Goal: Complete application form

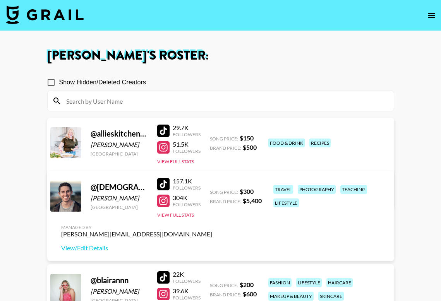
click at [65, 10] on img at bounding box center [44, 14] width 77 height 19
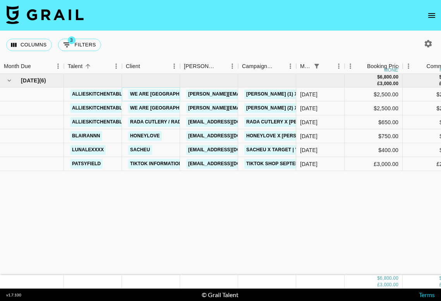
click at [159, 94] on link "We are [GEOGRAPHIC_DATA]" at bounding box center [165, 94] width 75 height 10
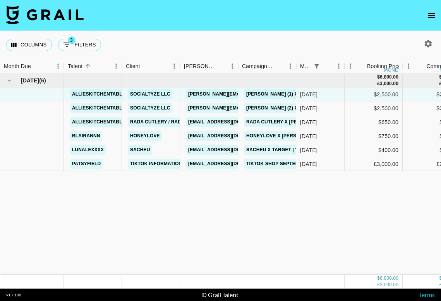
click at [431, 15] on icon "open drawer" at bounding box center [431, 15] width 9 height 9
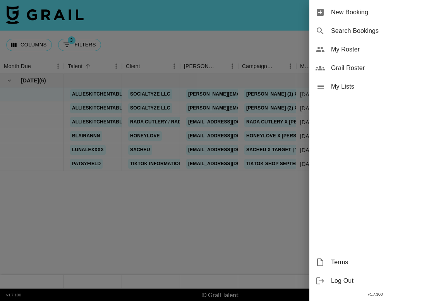
click at [381, 49] on span "My Roster" at bounding box center [383, 49] width 104 height 9
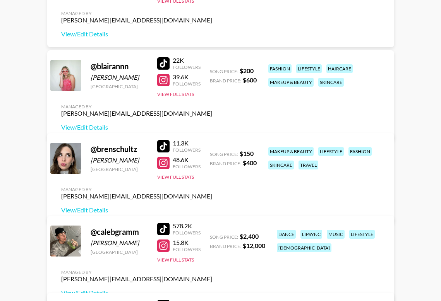
scroll to position [216, 0]
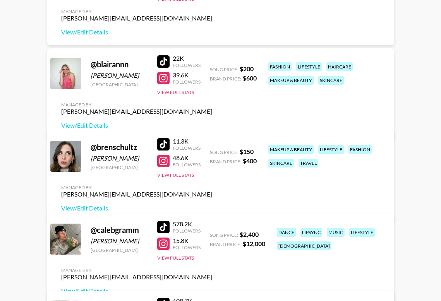
click at [169, 68] on div at bounding box center [163, 61] width 12 height 12
click at [164, 84] on div at bounding box center [163, 78] width 12 height 12
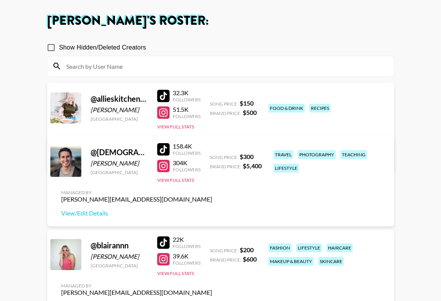
scroll to position [0, 0]
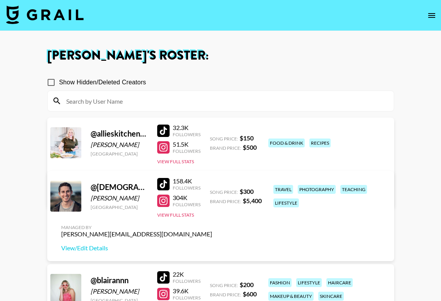
click at [112, 101] on input at bounding box center [226, 101] width 328 height 12
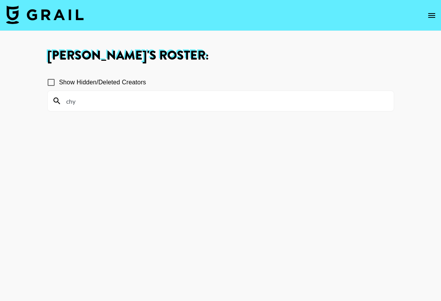
type input "chy"
click at [99, 82] on span "Show Hidden/Deleted Creators" at bounding box center [102, 82] width 87 height 9
click at [59, 82] on input "Show Hidden/Deleted Creators" at bounding box center [51, 82] width 16 height 16
checkbox input "true"
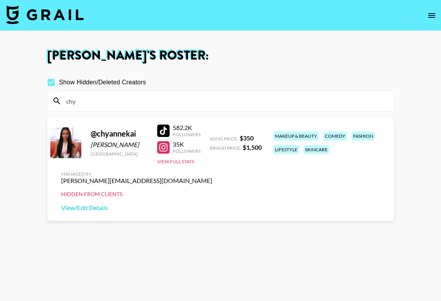
click at [165, 137] on div at bounding box center [163, 131] width 12 height 12
click at [165, 154] on div at bounding box center [163, 147] width 12 height 12
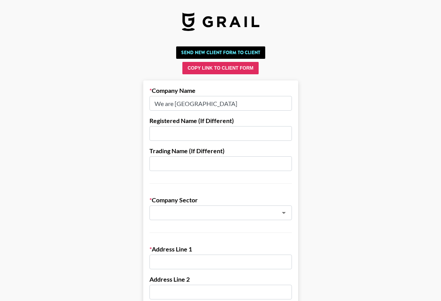
drag, startPoint x: 213, startPoint y: 105, endPoint x: 143, endPoint y: 105, distance: 70.5
paste input "Socialtyze LLC"
type input "Socialtyze LLC"
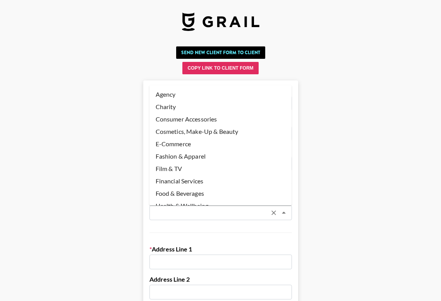
click at [177, 212] on input "text" at bounding box center [210, 213] width 113 height 9
click at [191, 94] on li "Agency" at bounding box center [221, 94] width 143 height 12
type input "Agency"
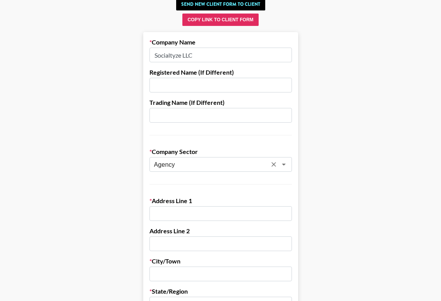
scroll to position [73, 0]
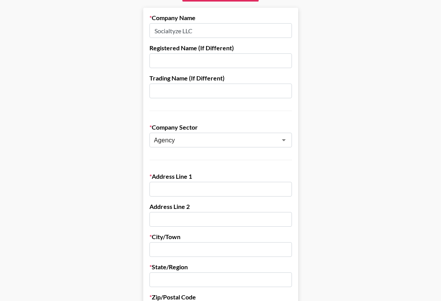
click at [172, 194] on input "text" at bounding box center [221, 189] width 143 height 15
paste input "[STREET_ADDRESS][PERSON_NAME]"
drag, startPoint x: 205, startPoint y: 189, endPoint x: 192, endPoint y: 190, distance: 12.8
click at [192, 190] on input "[STREET_ADDRESS][PERSON_NAME]" at bounding box center [221, 189] width 143 height 15
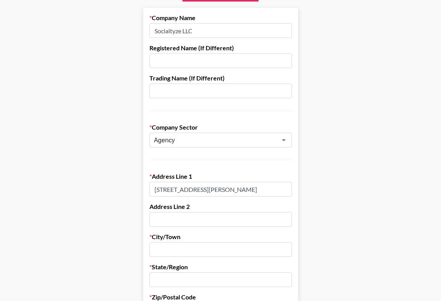
type input "[STREET_ADDRESS][PERSON_NAME]"
click at [194, 221] on input "text" at bounding box center [221, 219] width 143 height 15
paste input "#229"
type input "#229"
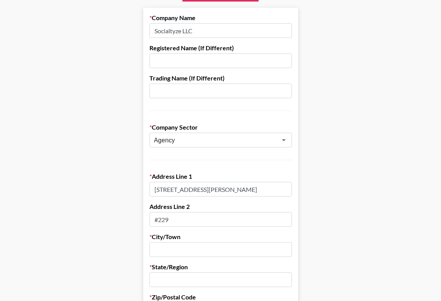
click at [222, 189] on input "[STREET_ADDRESS][PERSON_NAME]" at bounding box center [221, 189] width 143 height 15
drag, startPoint x: 206, startPoint y: 189, endPoint x: 310, endPoint y: 191, distance: 104.6
type input "1601 [PERSON_NAME]"
click at [220, 248] on input "text" at bounding box center [221, 250] width 143 height 15
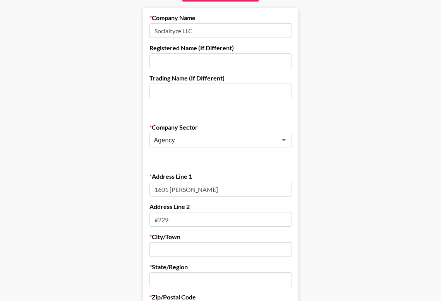
paste input "[GEOGRAPHIC_DATA]"
drag, startPoint x: 215, startPoint y: 251, endPoint x: 205, endPoint y: 251, distance: 10.1
click at [205, 251] on input "[GEOGRAPHIC_DATA]" at bounding box center [221, 250] width 143 height 15
drag, startPoint x: 229, startPoint y: 250, endPoint x: 205, endPoint y: 250, distance: 24.0
click at [205, 250] on input "[GEOGRAPHIC_DATA] 90266" at bounding box center [221, 250] width 143 height 15
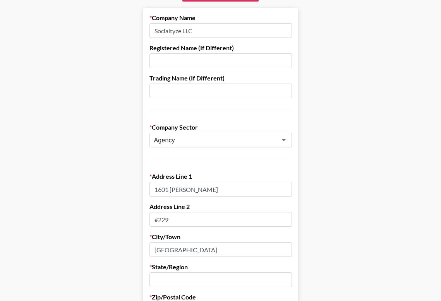
type input "[GEOGRAPHIC_DATA]"
click at [203, 277] on input "text" at bounding box center [221, 280] width 143 height 15
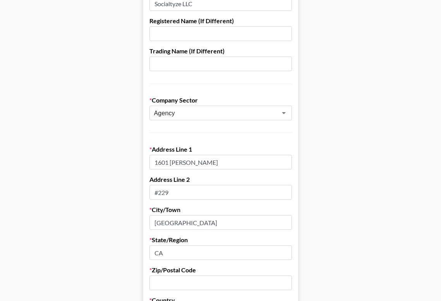
scroll to position [108, 0]
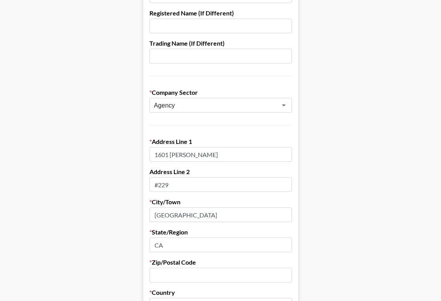
type input "CA"
click at [182, 273] on input "text" at bounding box center [221, 275] width 143 height 15
paste input "[GEOGRAPHIC_DATA]"
drag, startPoint x: 217, startPoint y: 277, endPoint x: 130, endPoint y: 278, distance: 87.6
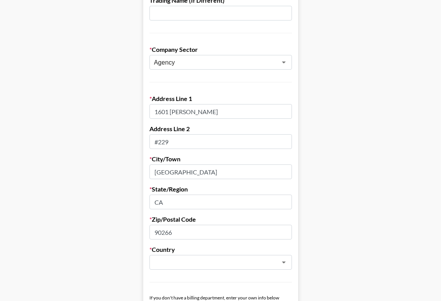
scroll to position [154, 0]
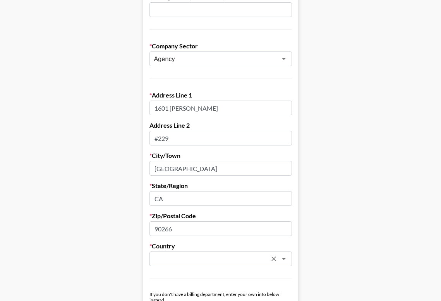
type input "90266"
click at [175, 258] on input "text" at bounding box center [210, 259] width 113 height 9
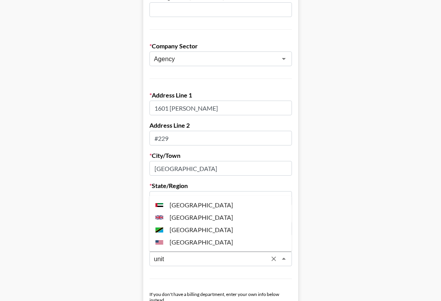
click at [194, 241] on li "[GEOGRAPHIC_DATA]" at bounding box center [221, 242] width 143 height 12
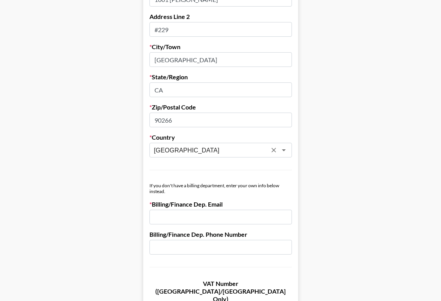
scroll to position [278, 0]
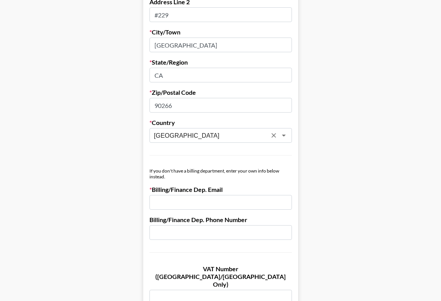
type input "[GEOGRAPHIC_DATA]"
click at [226, 205] on input "email" at bounding box center [221, 202] width 143 height 15
paste input "[EMAIL_ADDRESS][DOMAIN_NAME]."
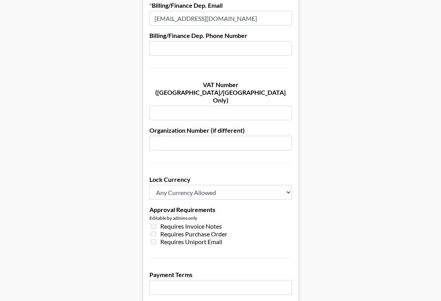
scroll to position [462, 0]
type input "[EMAIL_ADDRESS][DOMAIN_NAME]"
click at [223, 186] on select "Any Currency Allowed USD GBP EUR CAD AUD" at bounding box center [221, 193] width 143 height 15
select select "USD"
click at [150, 186] on select "Any Currency Allowed USD GBP EUR CAD AUD" at bounding box center [221, 193] width 143 height 15
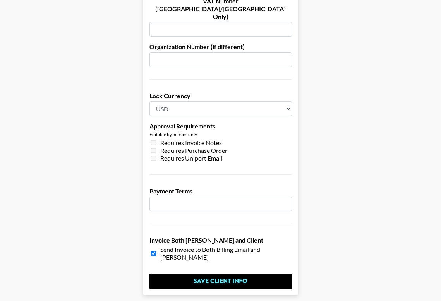
scroll to position [546, 0]
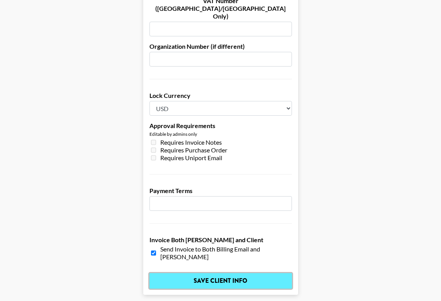
click at [214, 273] on input "Save Client Info" at bounding box center [221, 280] width 143 height 15
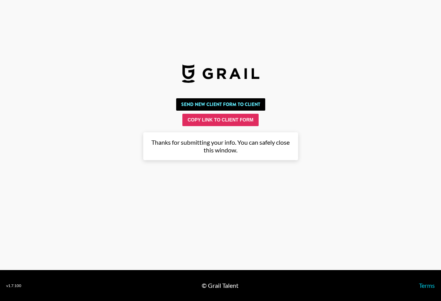
scroll to position [0, 0]
